Goal: Task Accomplishment & Management: Complete application form

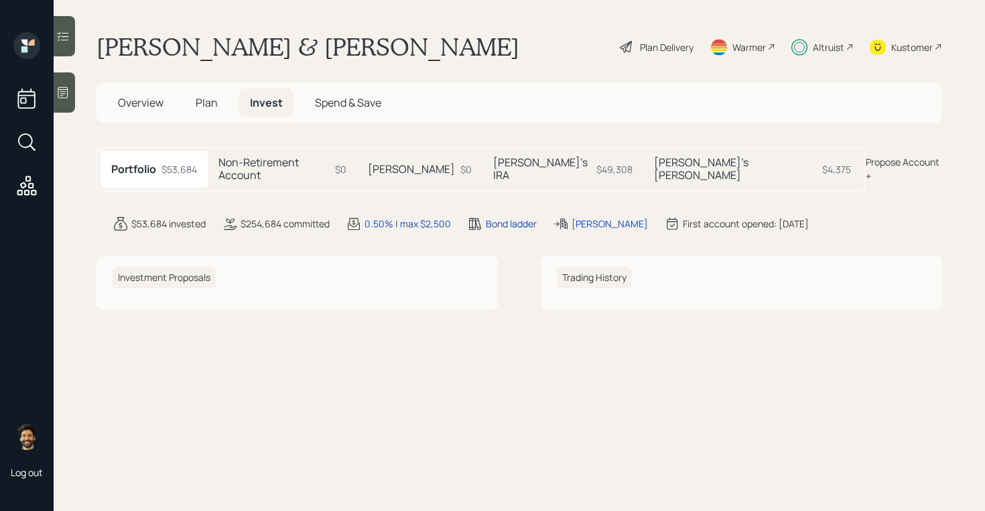
click at [198, 96] on span "Plan" at bounding box center [207, 102] width 22 height 15
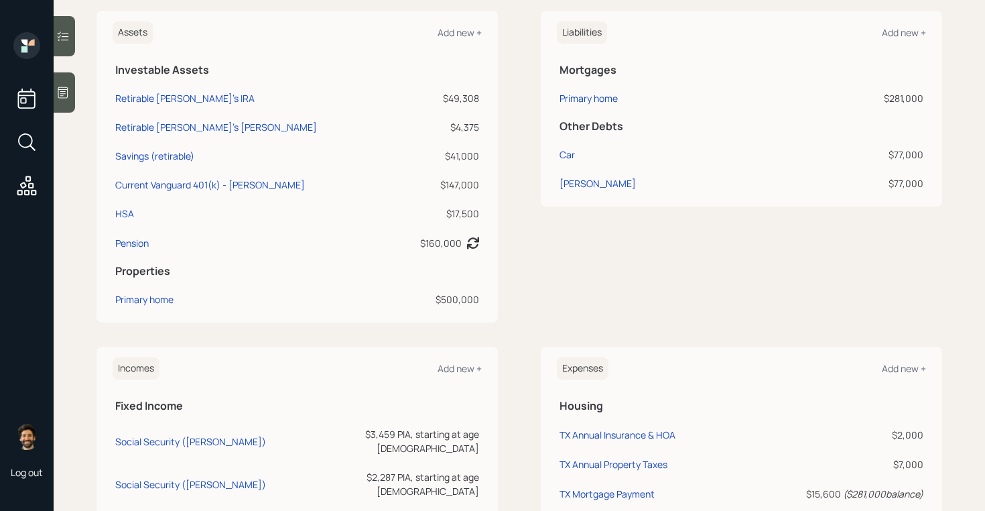
scroll to position [316, 0]
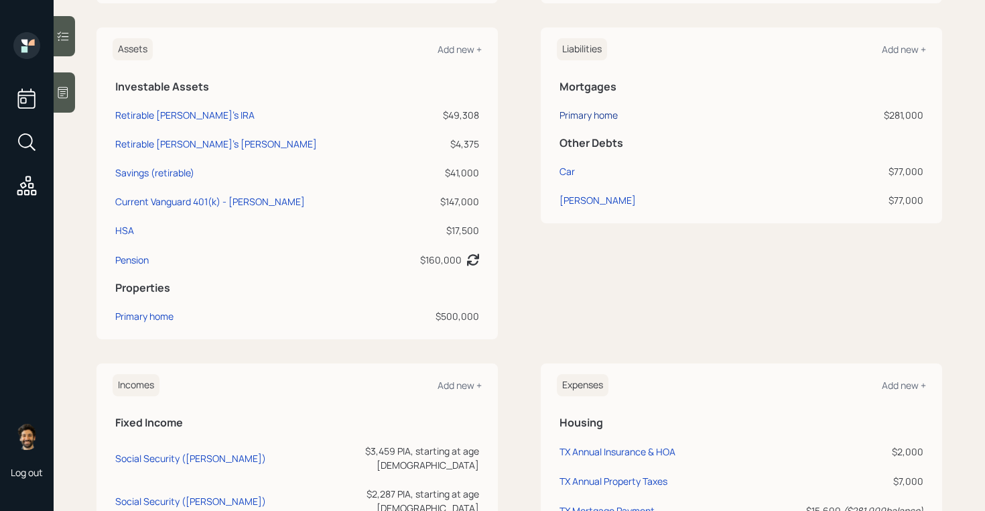
click at [582, 117] on div "Primary home" at bounding box center [588, 115] width 58 height 14
click at [568, 176] on div "Car" at bounding box center [566, 171] width 15 height 14
click at [585, 204] on div "[PERSON_NAME]" at bounding box center [597, 200] width 76 height 14
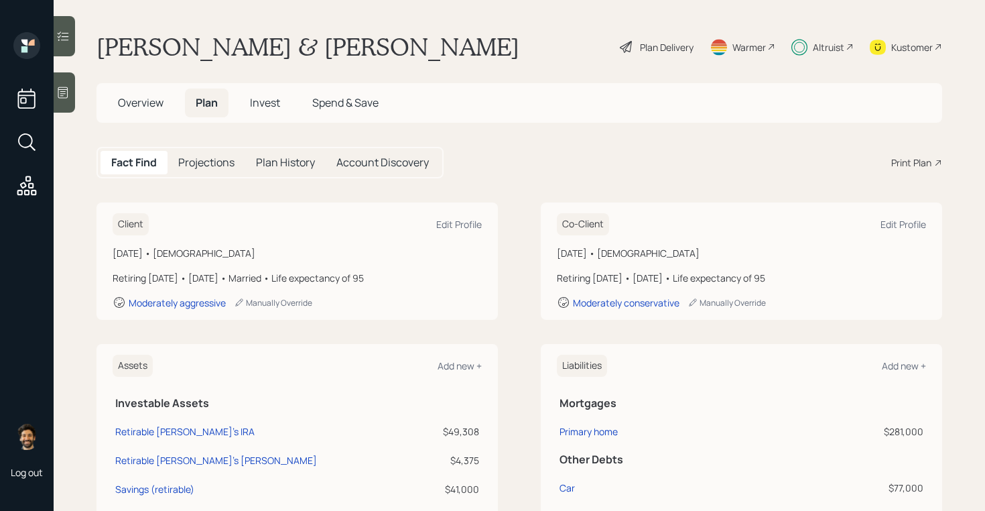
click at [275, 113] on h5 "Invest" at bounding box center [265, 102] width 52 height 29
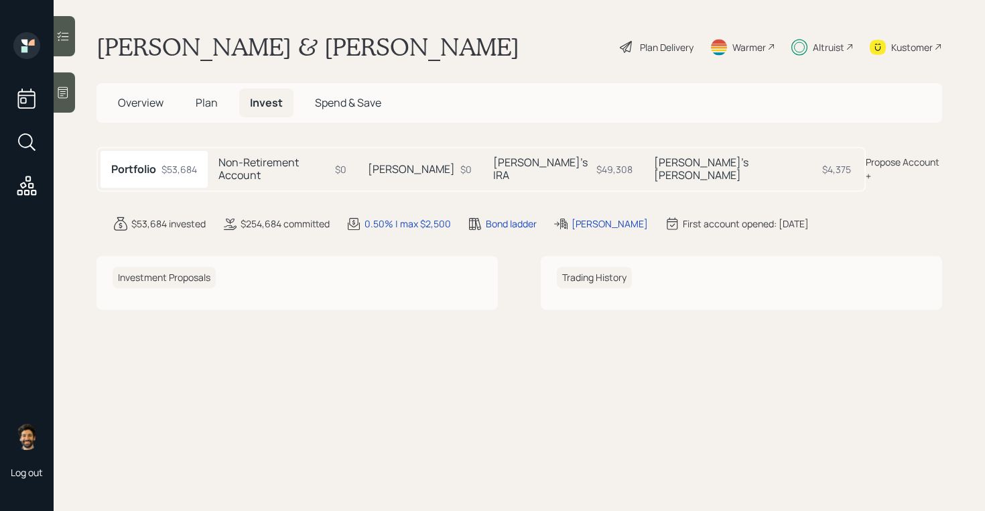
click at [224, 106] on h5 "Plan" at bounding box center [207, 102] width 44 height 29
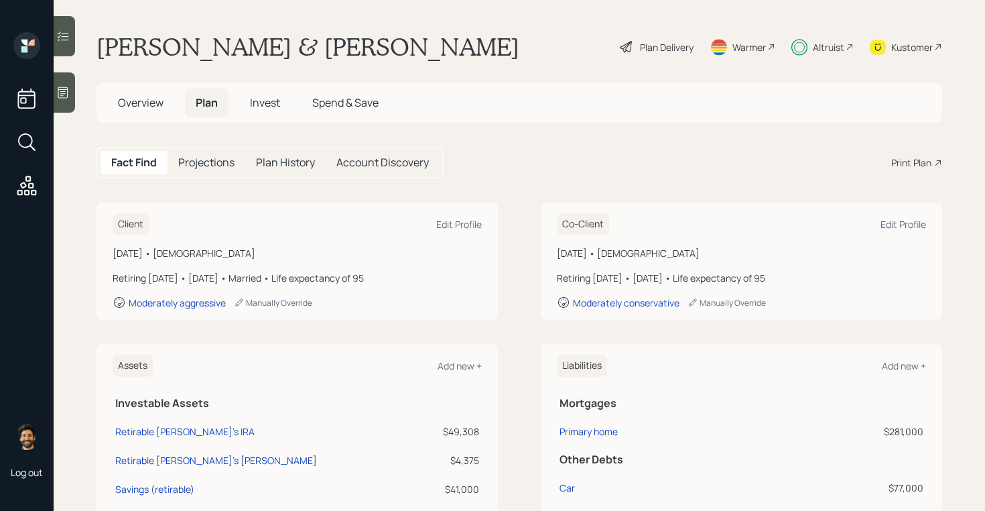
click at [663, 51] on div "Plan Delivery" at bounding box center [667, 47] width 54 height 14
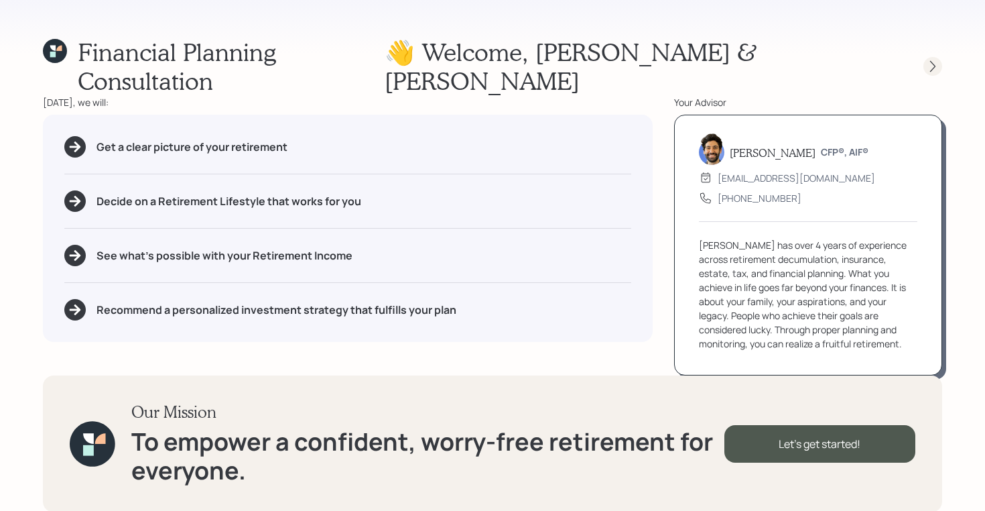
click at [925, 57] on div at bounding box center [932, 66] width 19 height 19
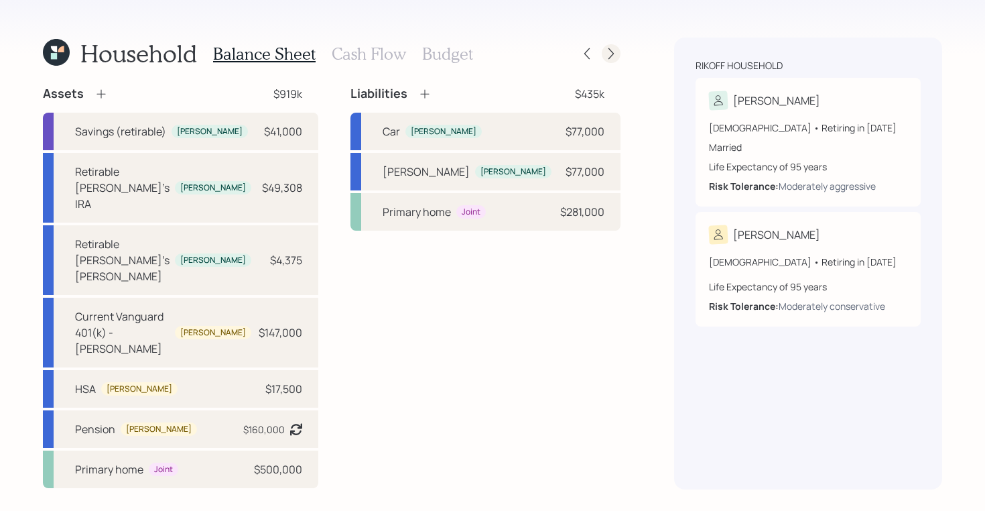
click at [610, 55] on icon at bounding box center [610, 53] width 13 height 13
